Goal: Information Seeking & Learning: Find specific fact

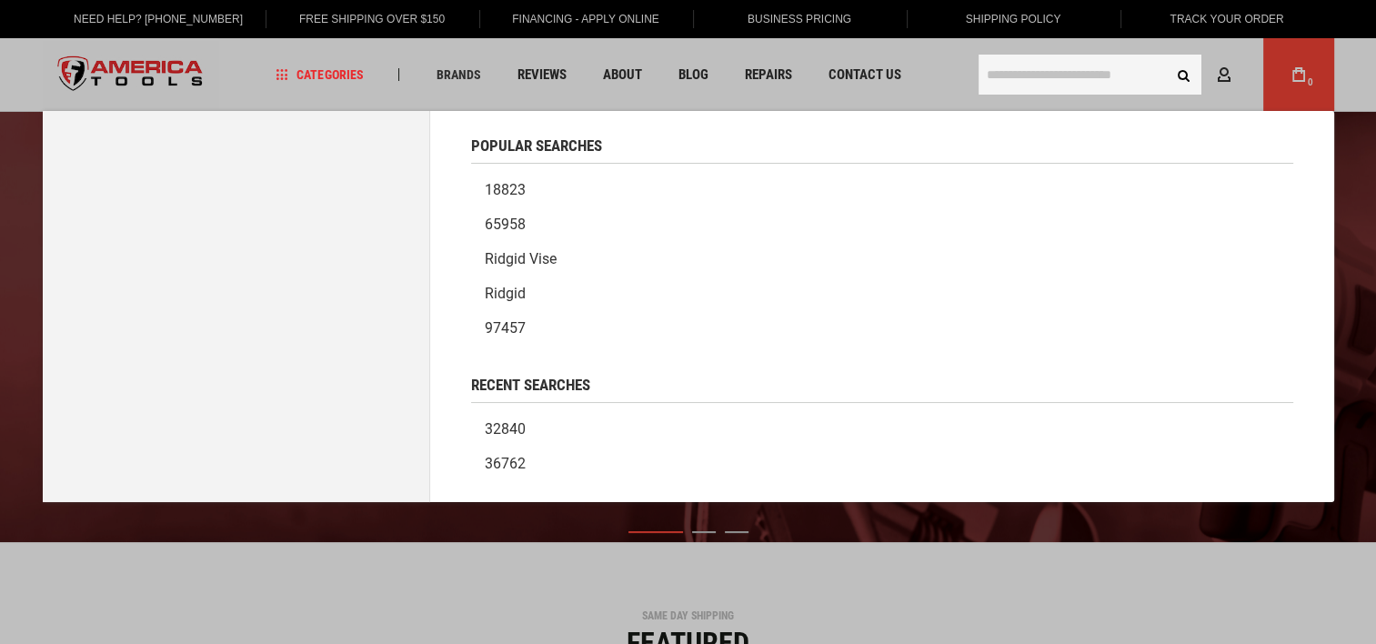
click at [1009, 68] on input "text" at bounding box center [1090, 75] width 223 height 40
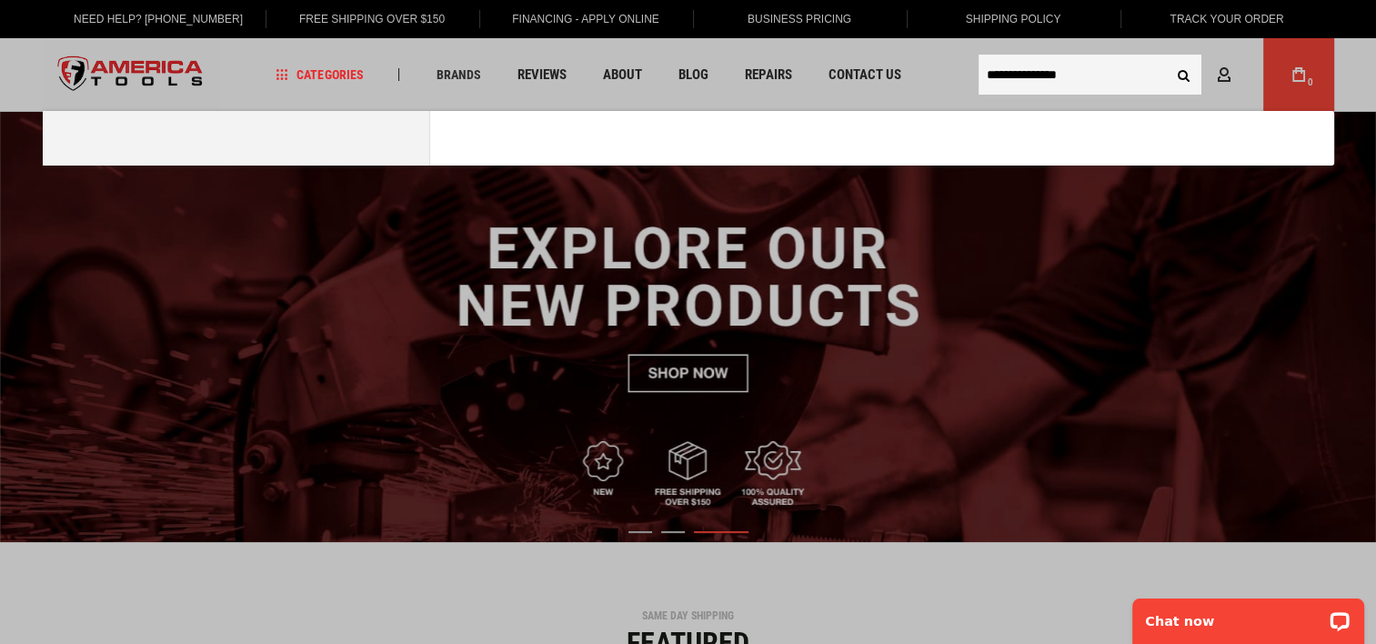
type input "**********"
click at [1167, 57] on button "Search" at bounding box center [1184, 74] width 35 height 35
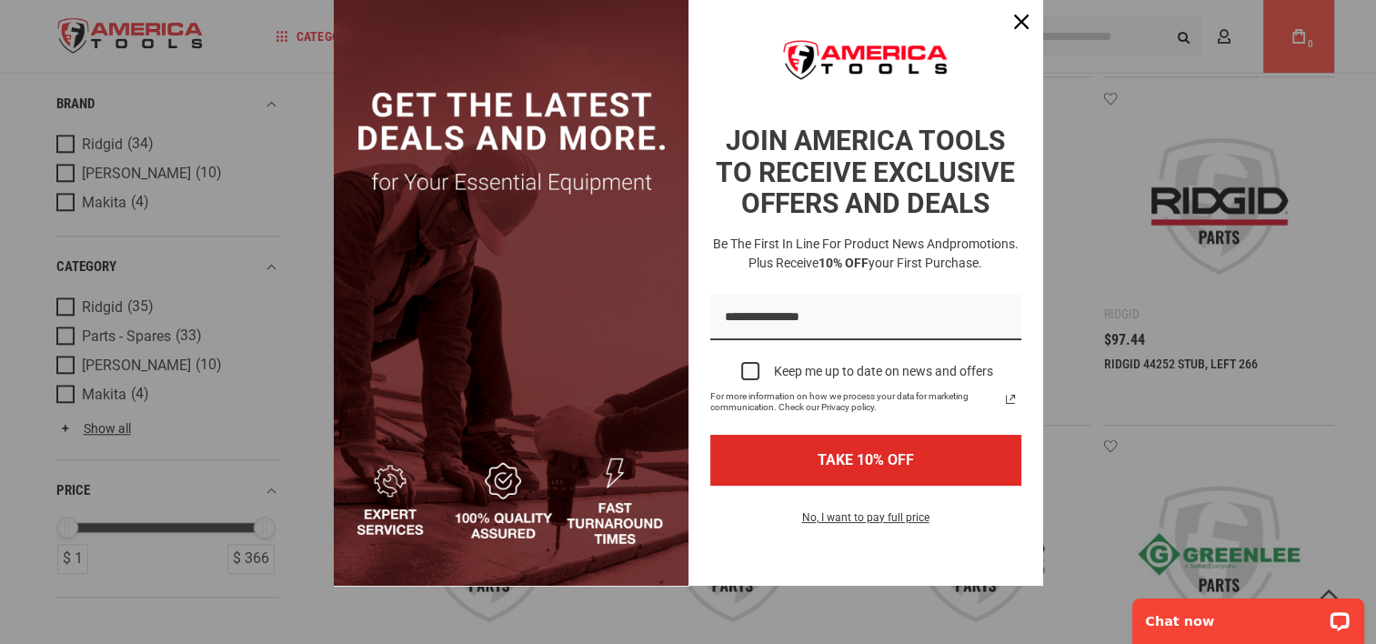
scroll to position [57, 0]
click at [1014, 21] on icon "close icon" at bounding box center [1021, 22] width 15 height 15
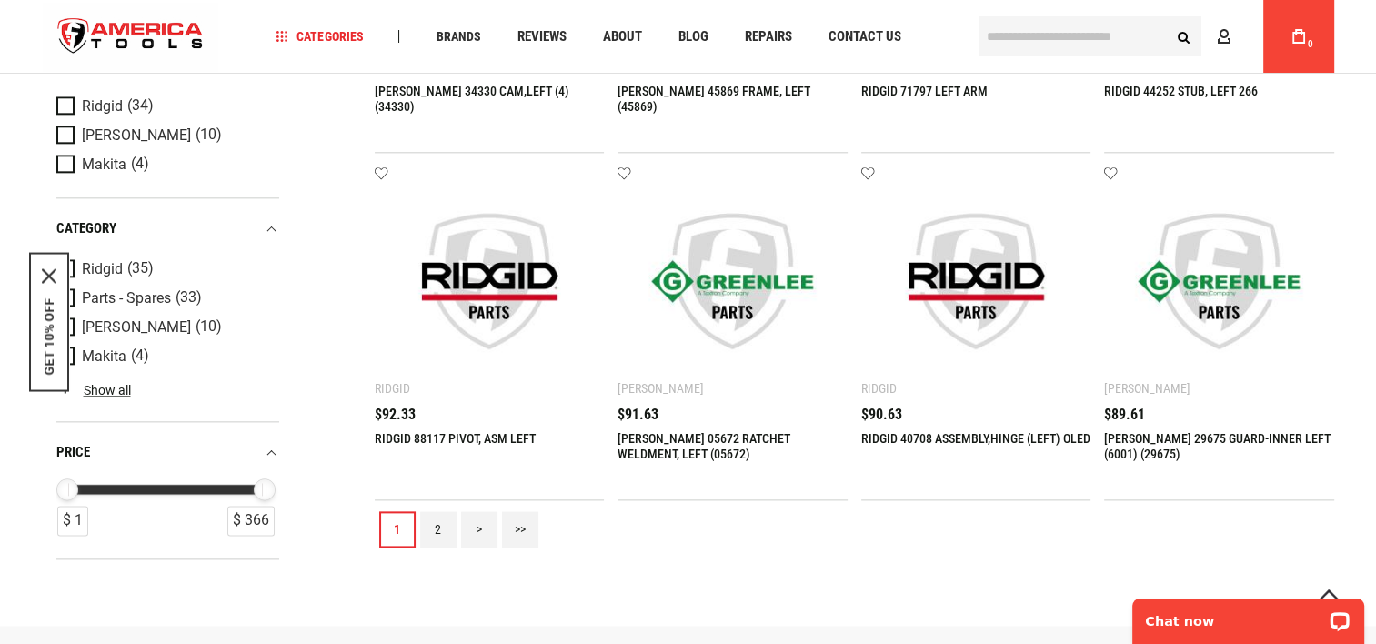
scroll to position [1728, 0]
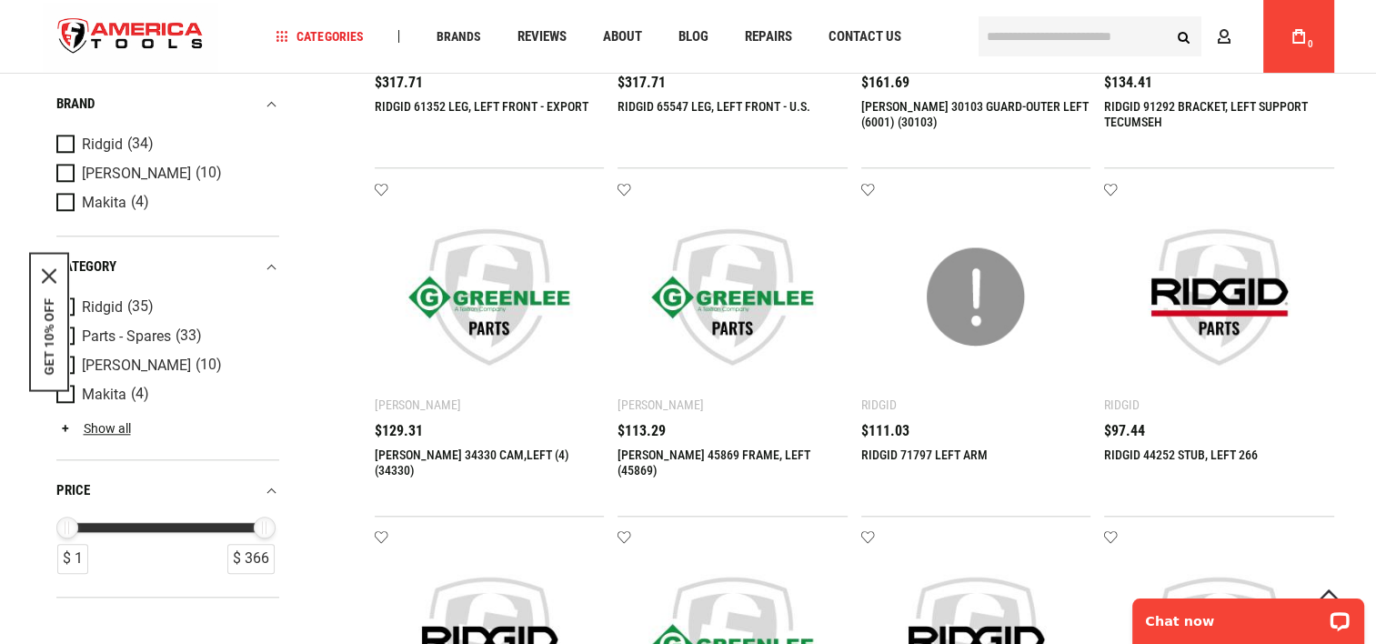
click at [1033, 36] on input "text" at bounding box center [1090, 36] width 223 height 40
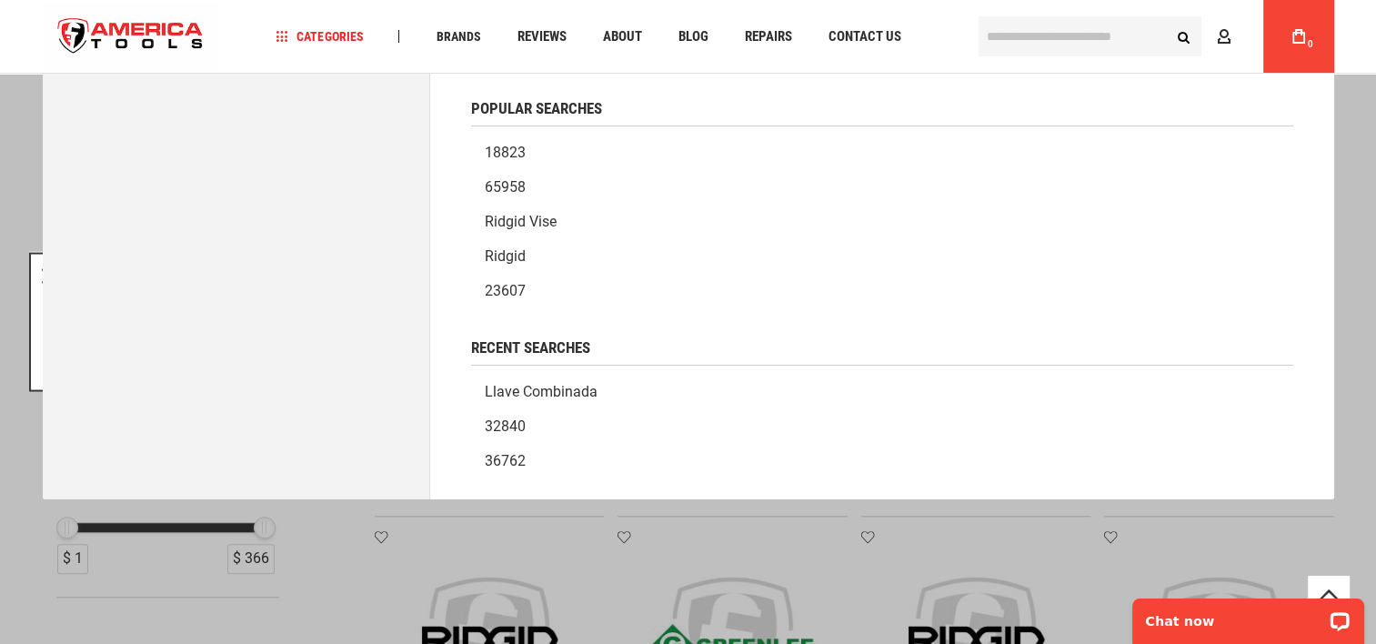
click at [578, 393] on link "llave combinada" at bounding box center [882, 392] width 822 height 35
click at [1010, 29] on input "text" at bounding box center [1090, 36] width 223 height 40
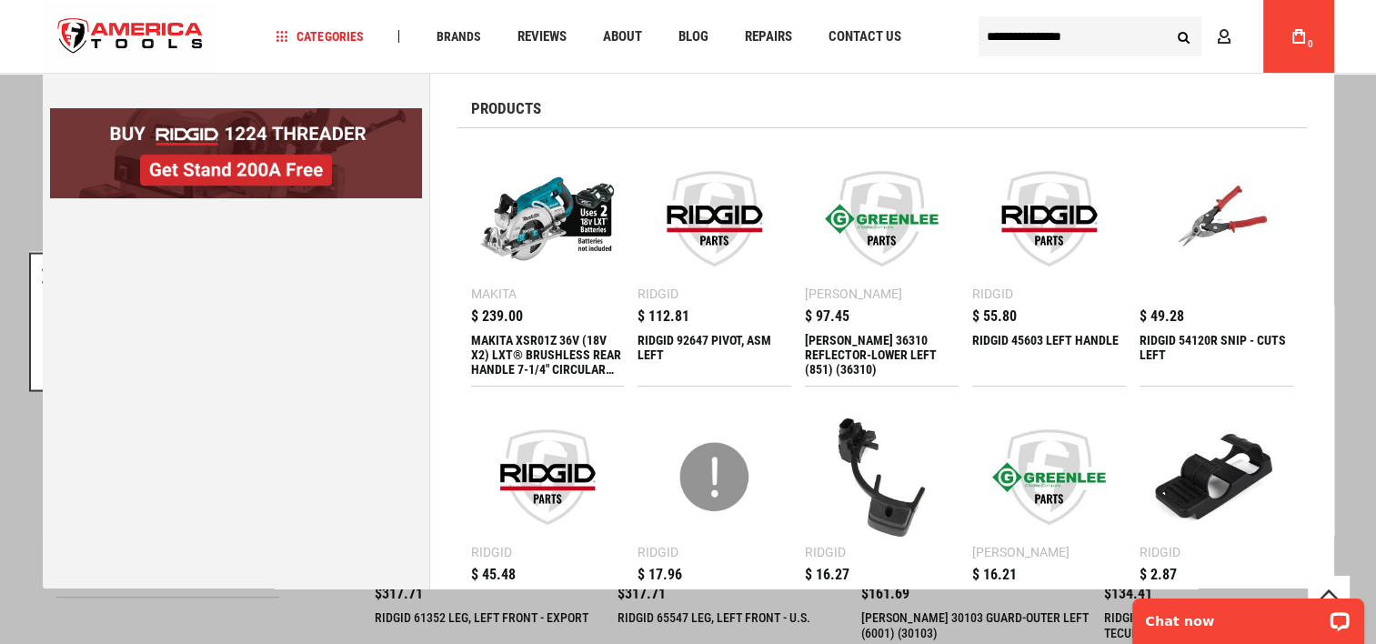
scroll to position [1164, 0]
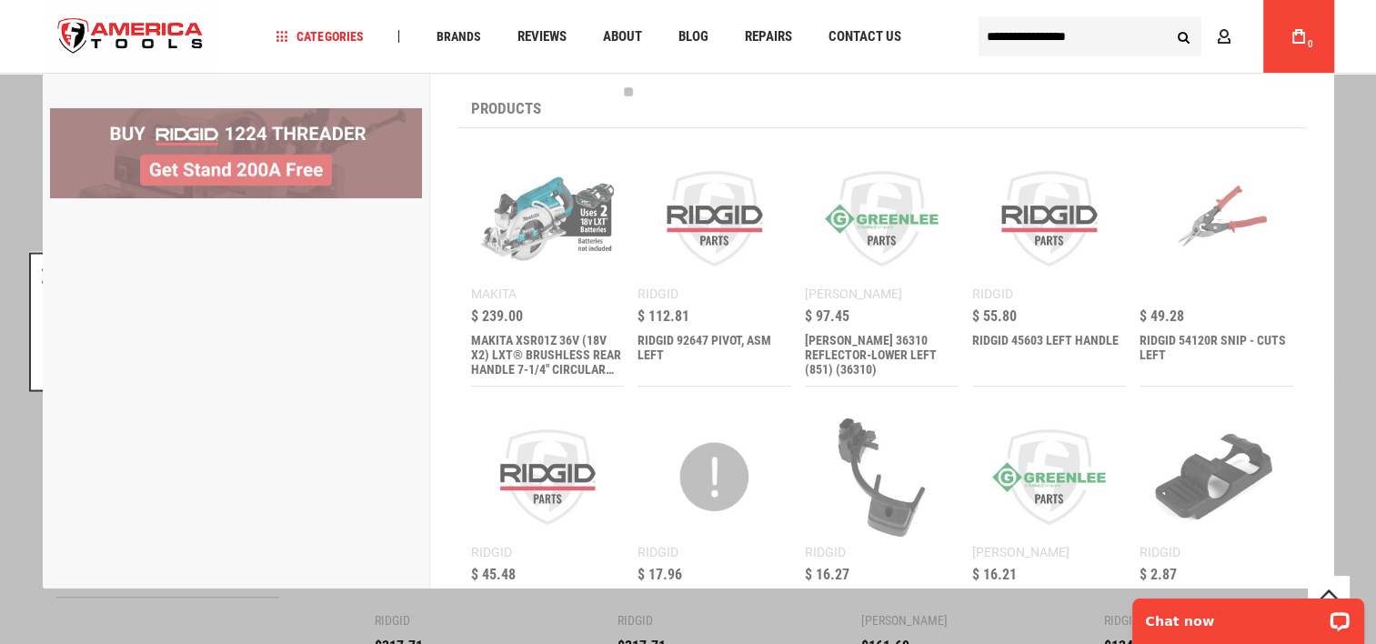
type input "**********"
click at [1167, 19] on button "Search" at bounding box center [1184, 36] width 35 height 35
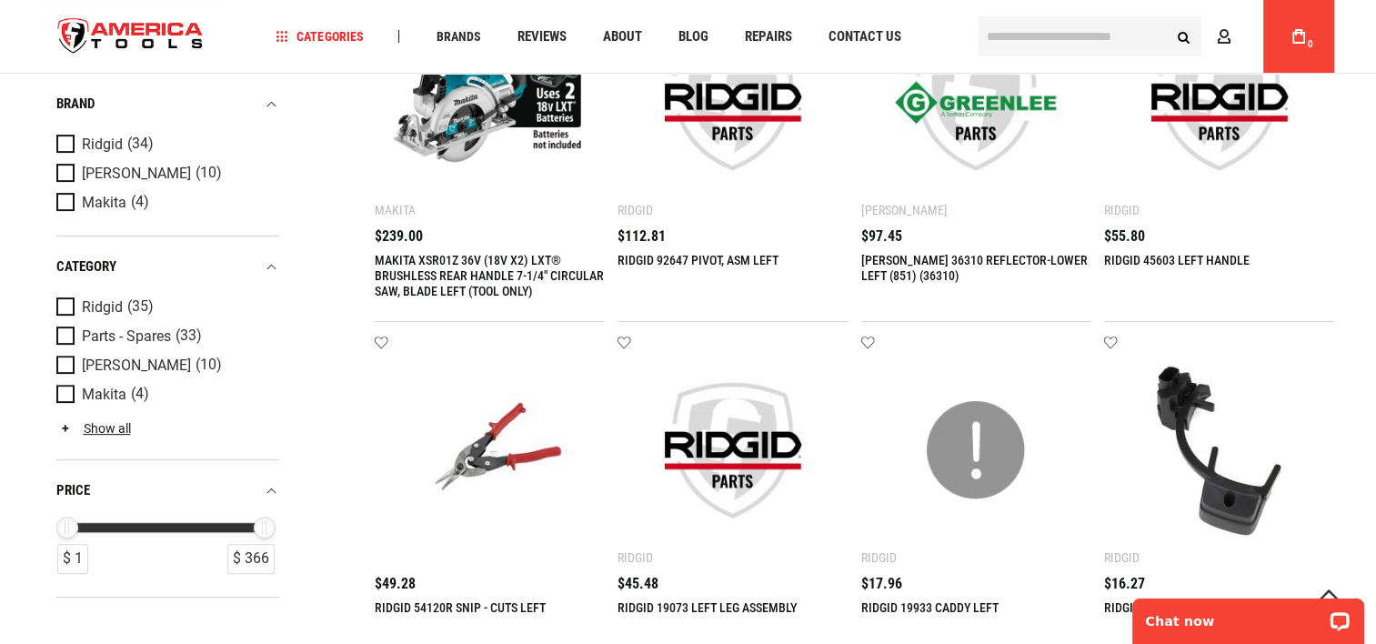
scroll to position [728, 0]
